Goal: Task Accomplishment & Management: Manage account settings

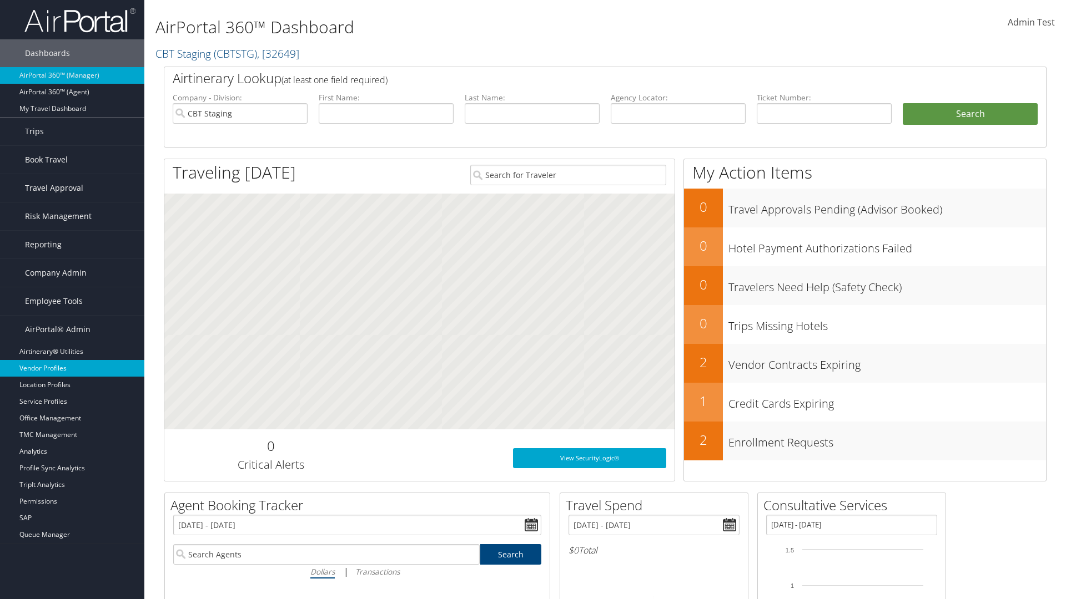
click at [72, 369] on link "Vendor Profiles" at bounding box center [72, 368] width 144 height 17
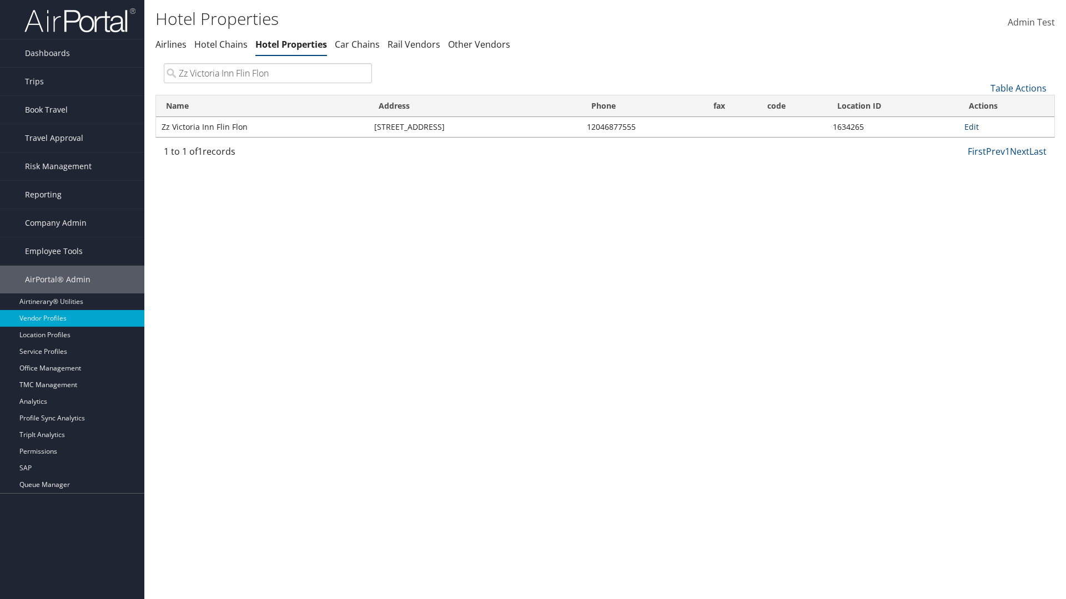
type input "Zz Victoria Inn Flin Flon"
click at [971, 127] on link "Edit" at bounding box center [971, 127] width 14 height 11
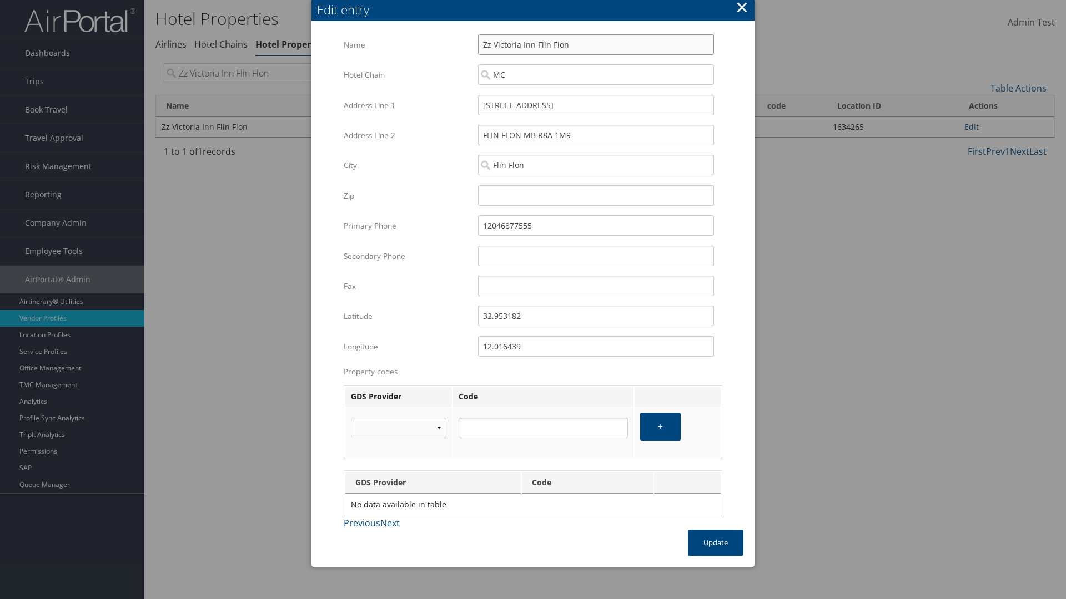
click at [596, 44] on input "Zz Victoria Inn Flin Flon" at bounding box center [596, 44] width 236 height 21
type input "Zz Victoria Inn Flin Flon"
click at [596, 105] on input "110 EAST MAIN STREET" at bounding box center [596, 105] width 236 height 21
type input "110 EAST MAIN STREET"
click at [596, 316] on input "32.953182" at bounding box center [596, 316] width 236 height 21
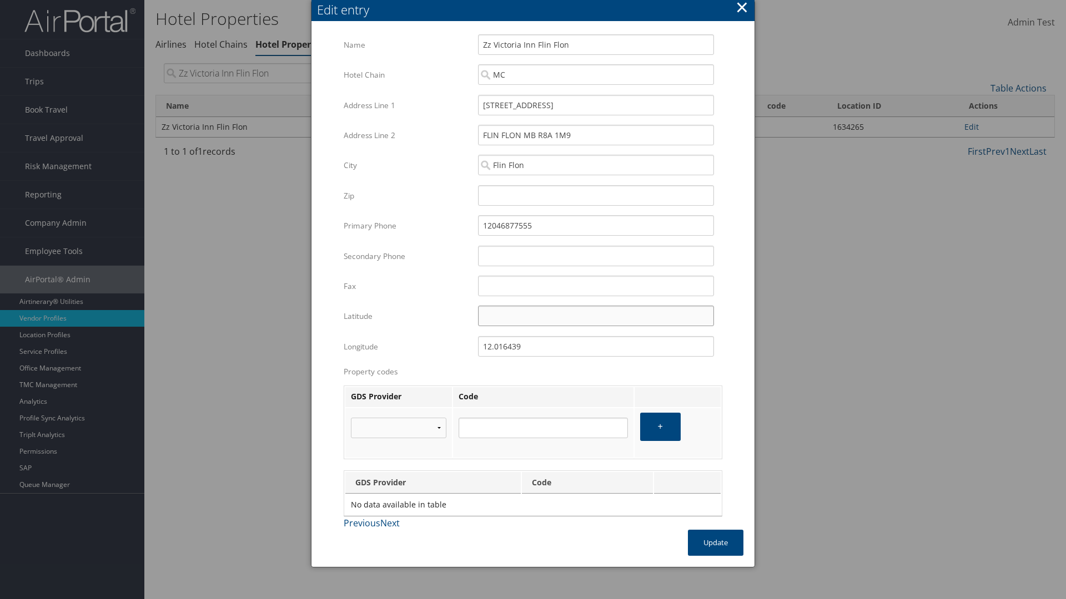
type input "32.953182"
click at [596, 346] on input "12.016439" at bounding box center [596, 346] width 236 height 21
